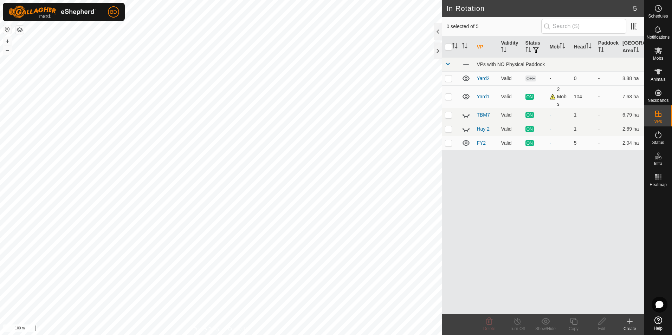
checkbox input "true"
click at [519, 322] on icon at bounding box center [517, 321] width 9 height 8
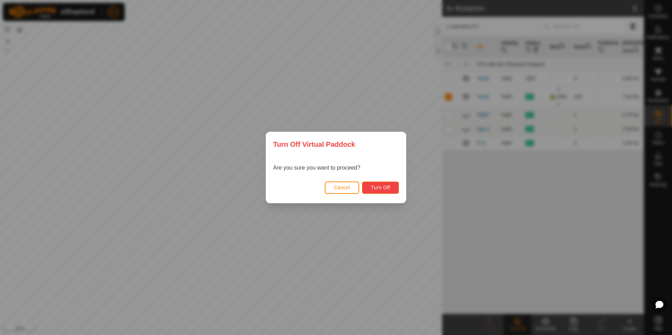
click at [381, 188] on span "Turn Off" at bounding box center [380, 188] width 19 height 6
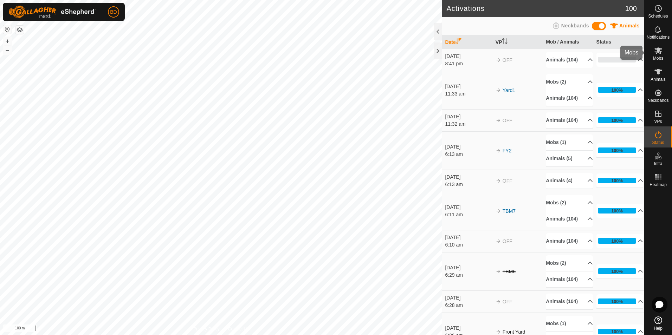
click at [660, 52] on icon at bounding box center [658, 50] width 8 height 7
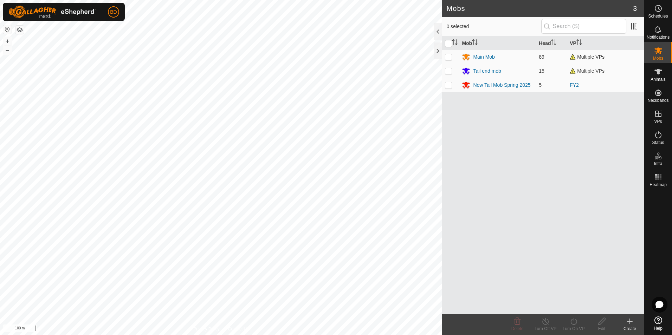
click at [448, 57] on p-checkbox at bounding box center [448, 57] width 7 height 6
checkbox input "true"
click at [448, 70] on p-checkbox at bounding box center [448, 71] width 7 height 6
checkbox input "true"
click at [574, 324] on icon at bounding box center [573, 321] width 9 height 8
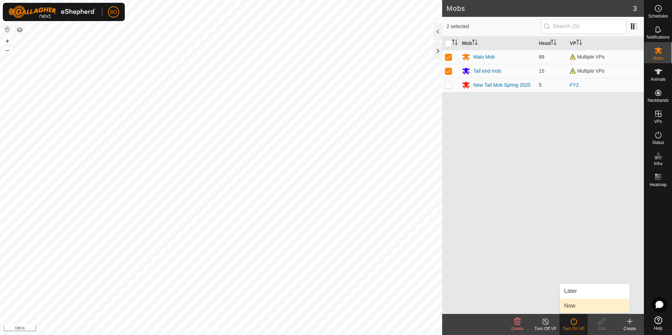
click at [579, 305] on link "Now" at bounding box center [595, 306] width 70 height 14
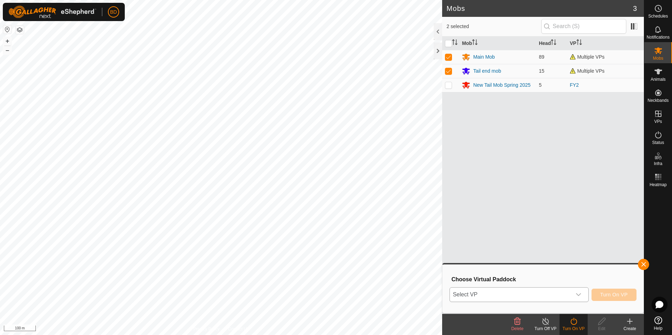
click at [571, 295] on span "Select VP" at bounding box center [510, 295] width 121 height 14
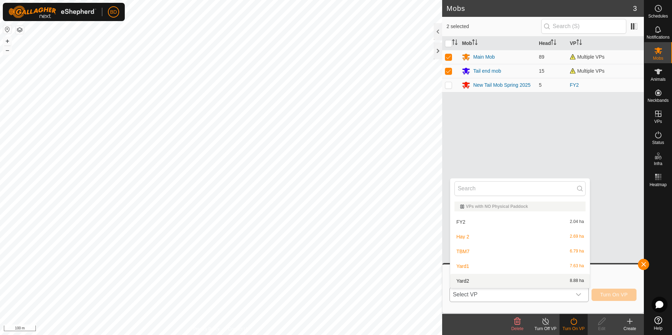
click at [505, 279] on li "Yard2 8.88 ha" at bounding box center [519, 281] width 139 height 14
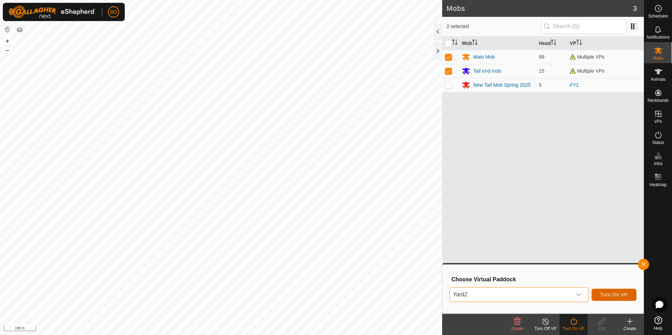
click at [614, 295] on span "Turn On VP" at bounding box center [613, 295] width 27 height 6
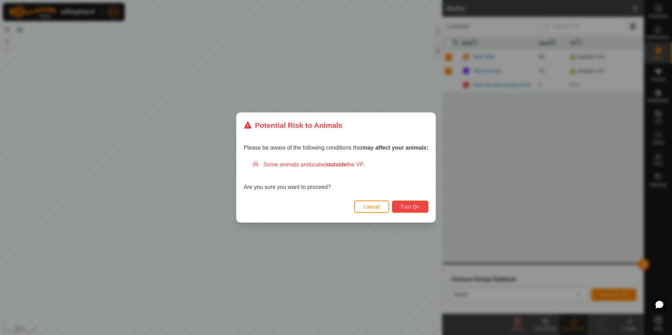
click at [418, 207] on span "Turn On" at bounding box center [410, 207] width 19 height 6
